Goal: Find specific page/section: Find specific page/section

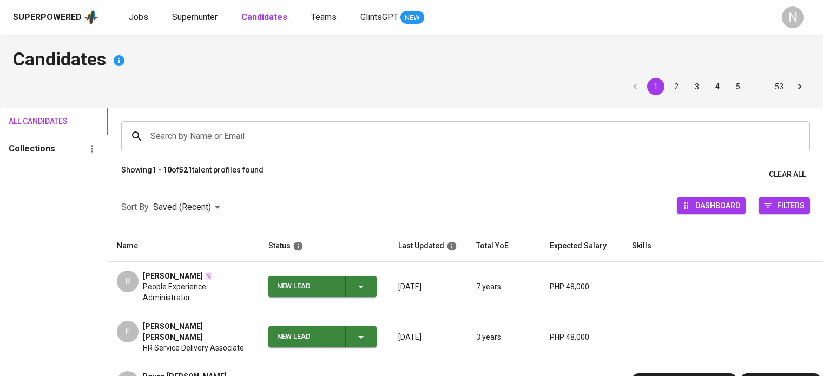
scroll to position [162, 0]
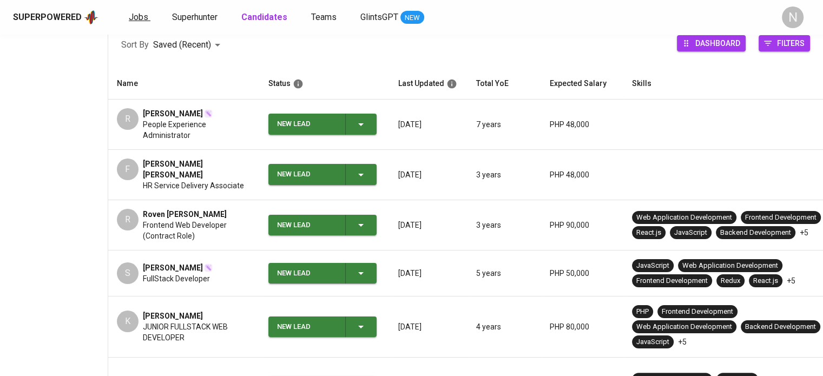
click at [147, 19] on link "Jobs" at bounding box center [140, 18] width 22 height 14
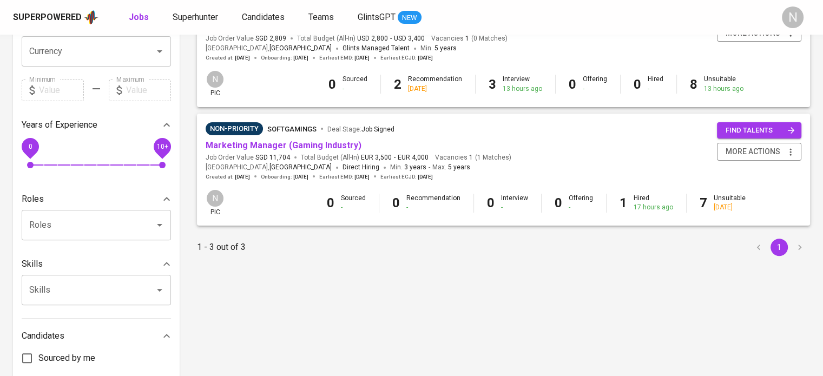
scroll to position [325, 0]
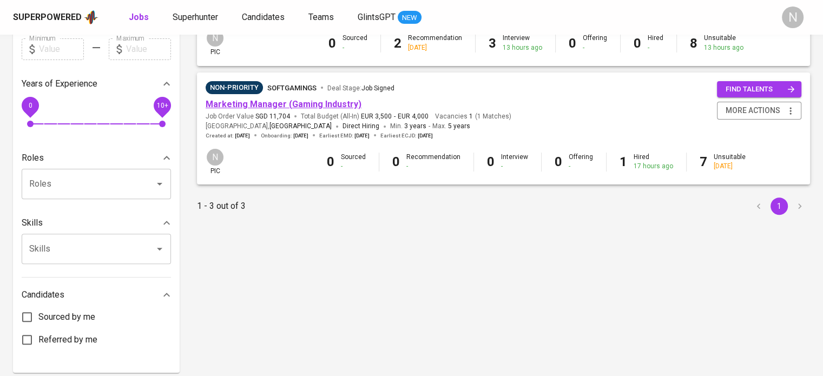
click at [291, 101] on link "Marketing Manager (Gaming Industry)" at bounding box center [284, 104] width 156 height 10
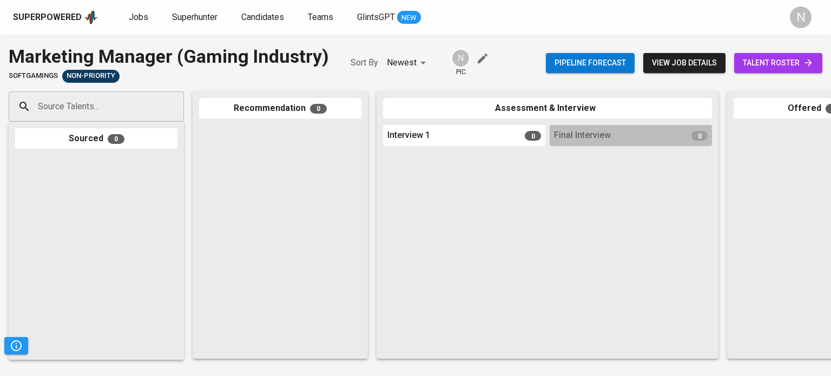
click at [678, 53] on button "view job details" at bounding box center [684, 63] width 82 height 20
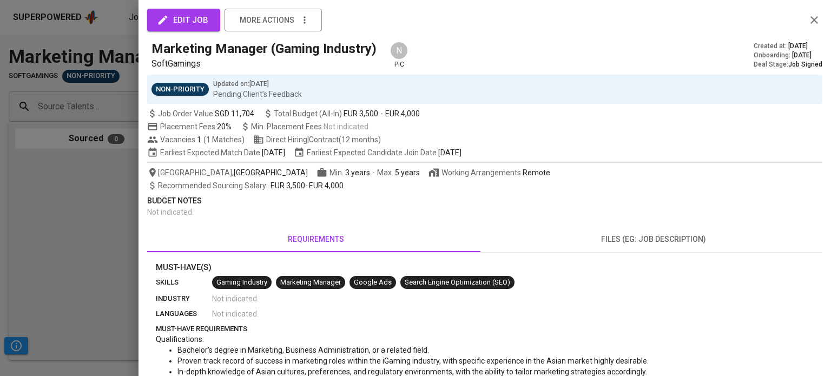
click at [75, 175] on div at bounding box center [415, 188] width 831 height 376
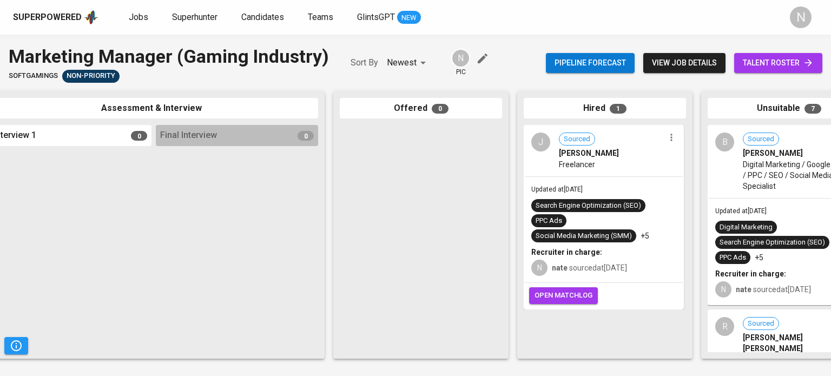
scroll to position [0, 395]
